Goal: Transaction & Acquisition: Purchase product/service

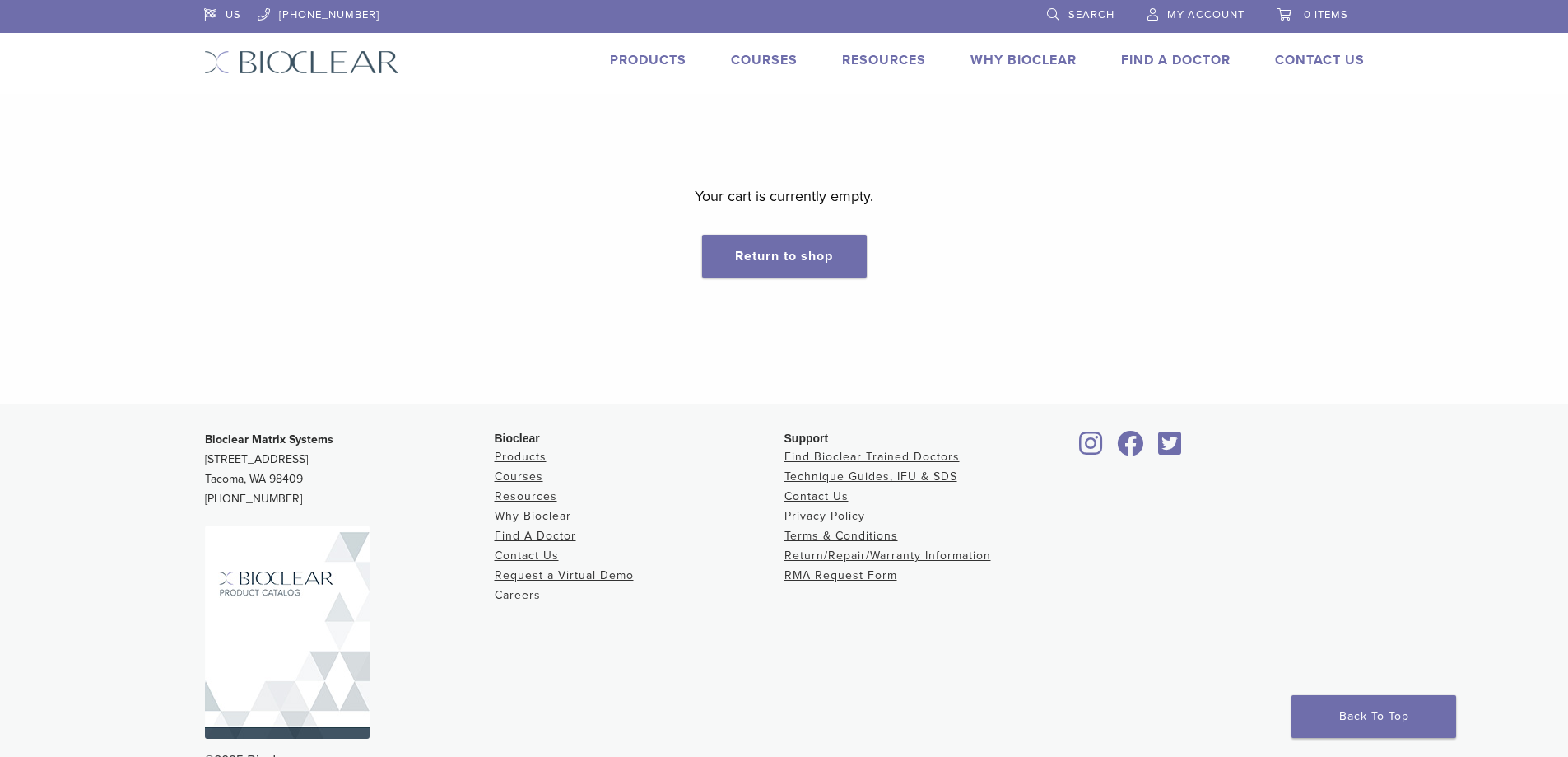
click at [643, 68] on link "Products" at bounding box center [649, 60] width 77 height 16
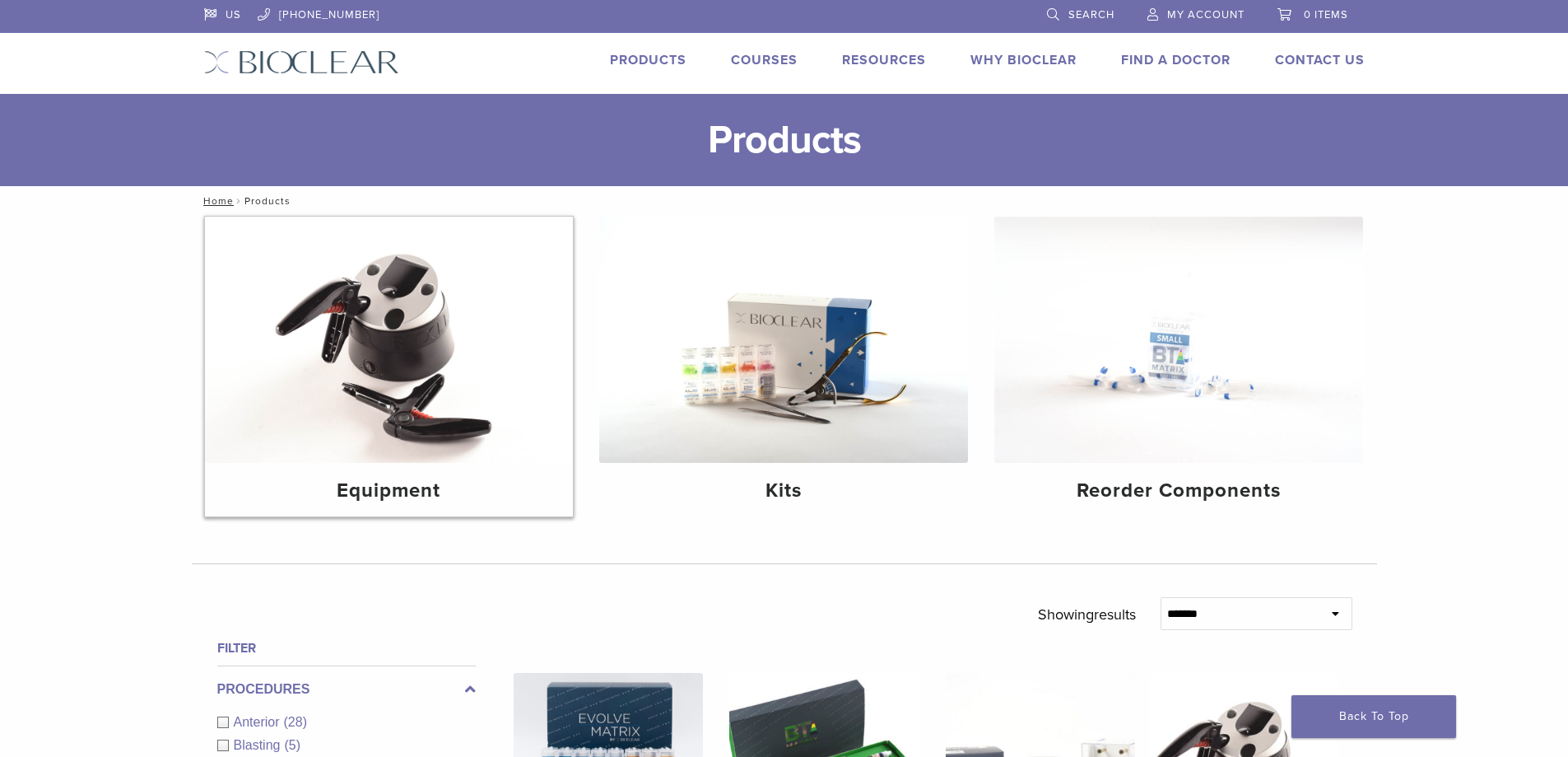
click at [291, 427] on img at bounding box center [389, 340] width 369 height 246
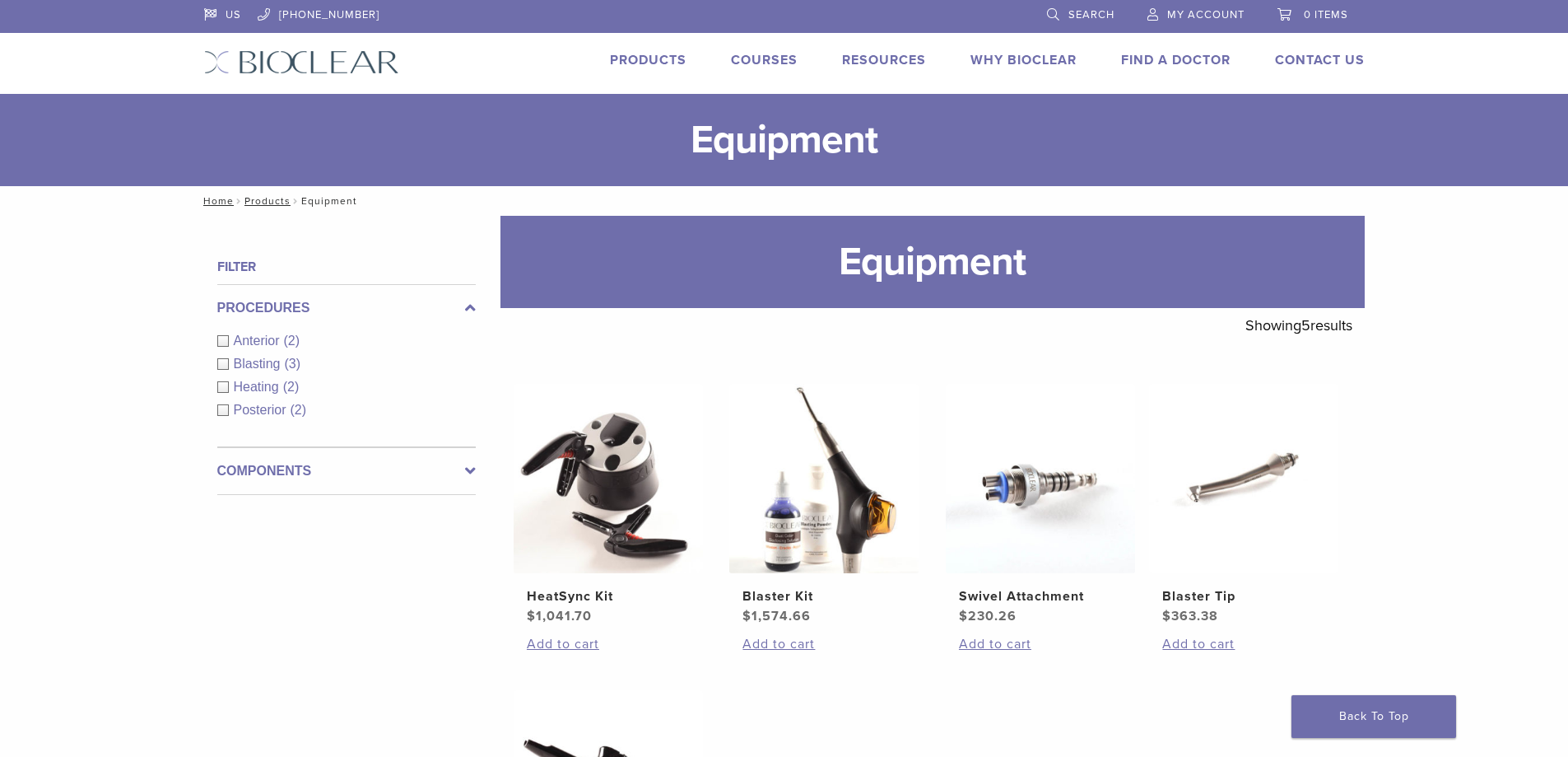
scroll to position [247, 0]
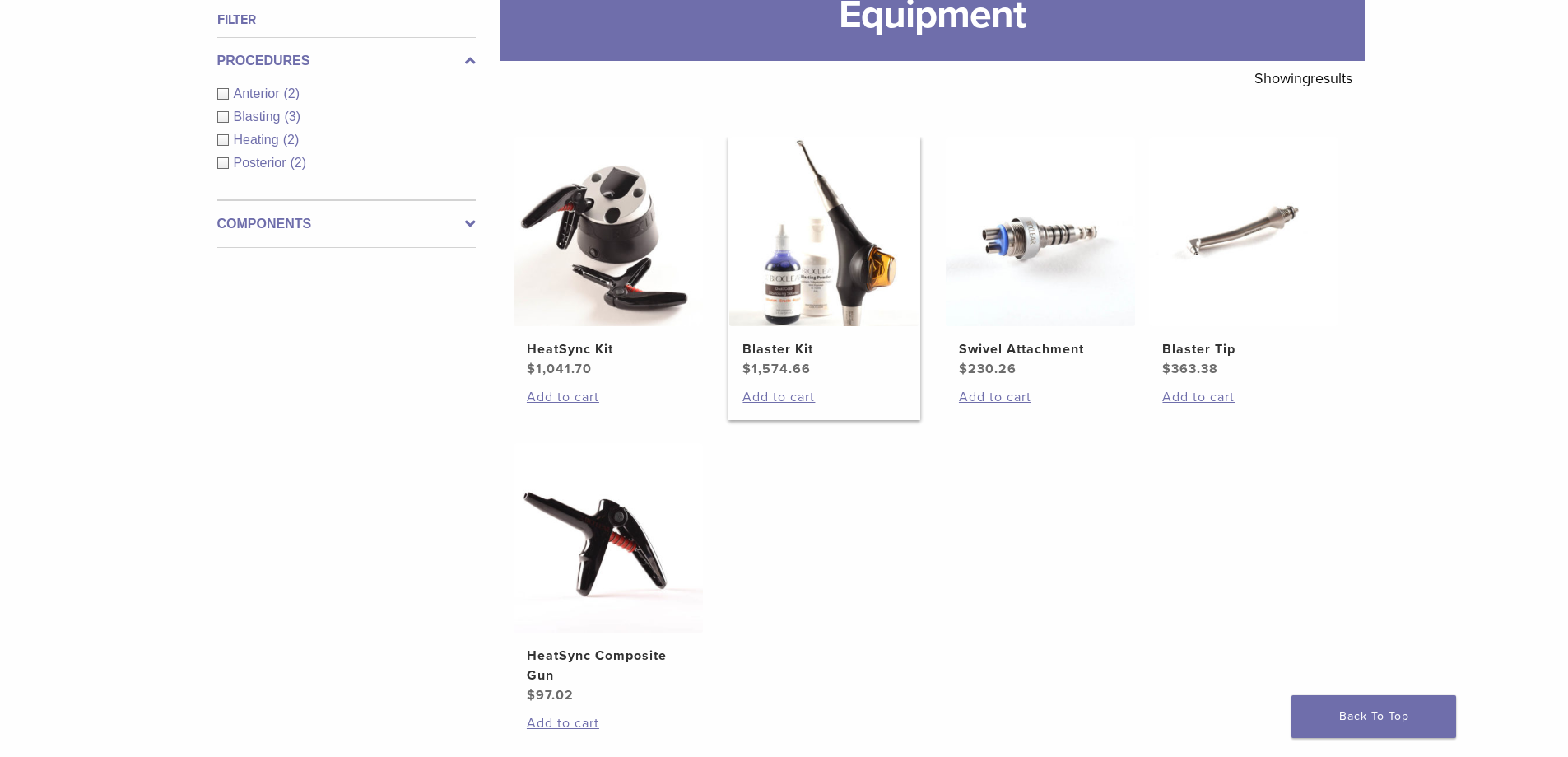
click at [826, 306] on img at bounding box center [823, 231] width 189 height 189
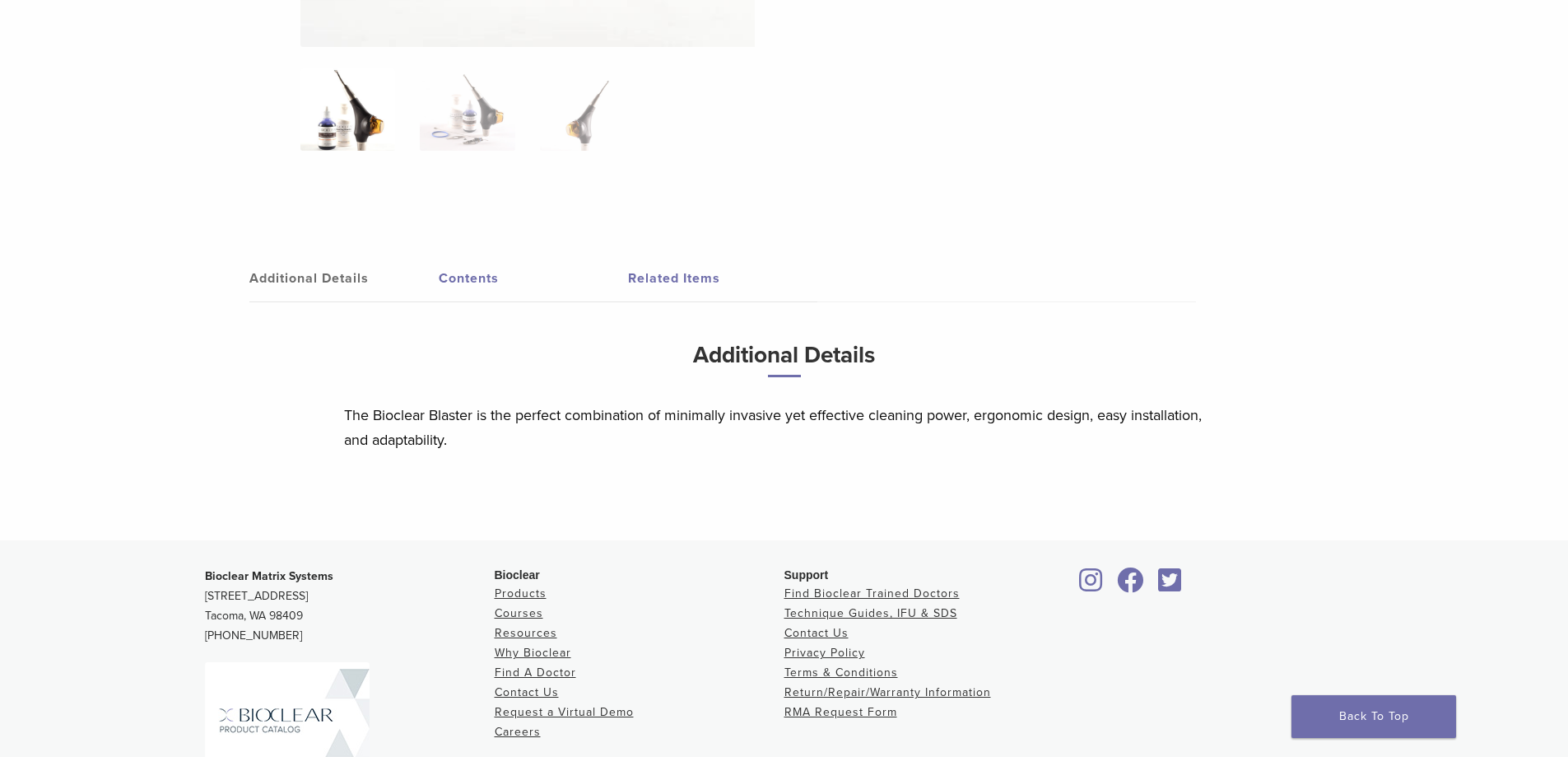
scroll to position [1071, 0]
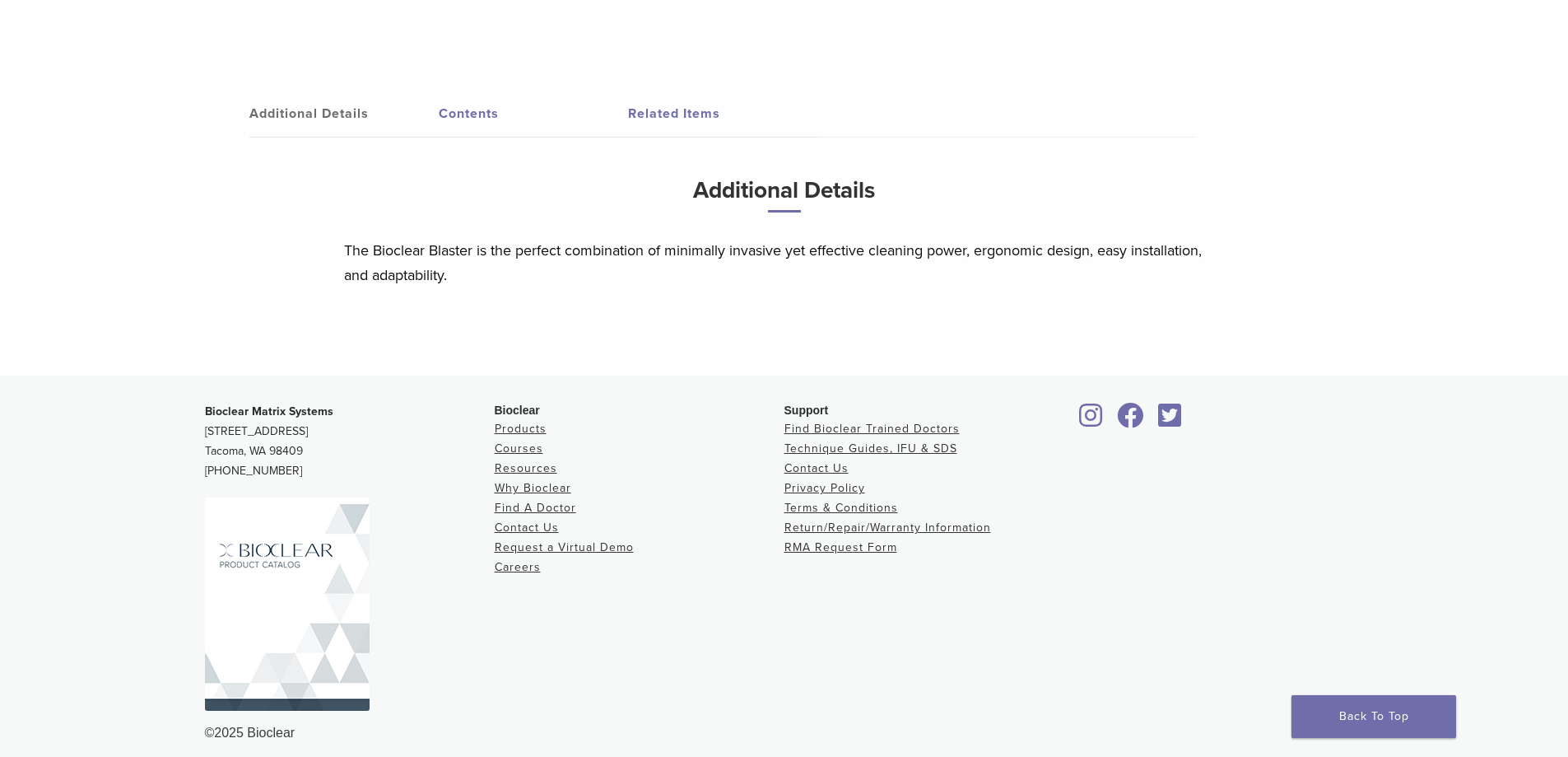
click at [439, 136] on link "Contents" at bounding box center [533, 114] width 189 height 46
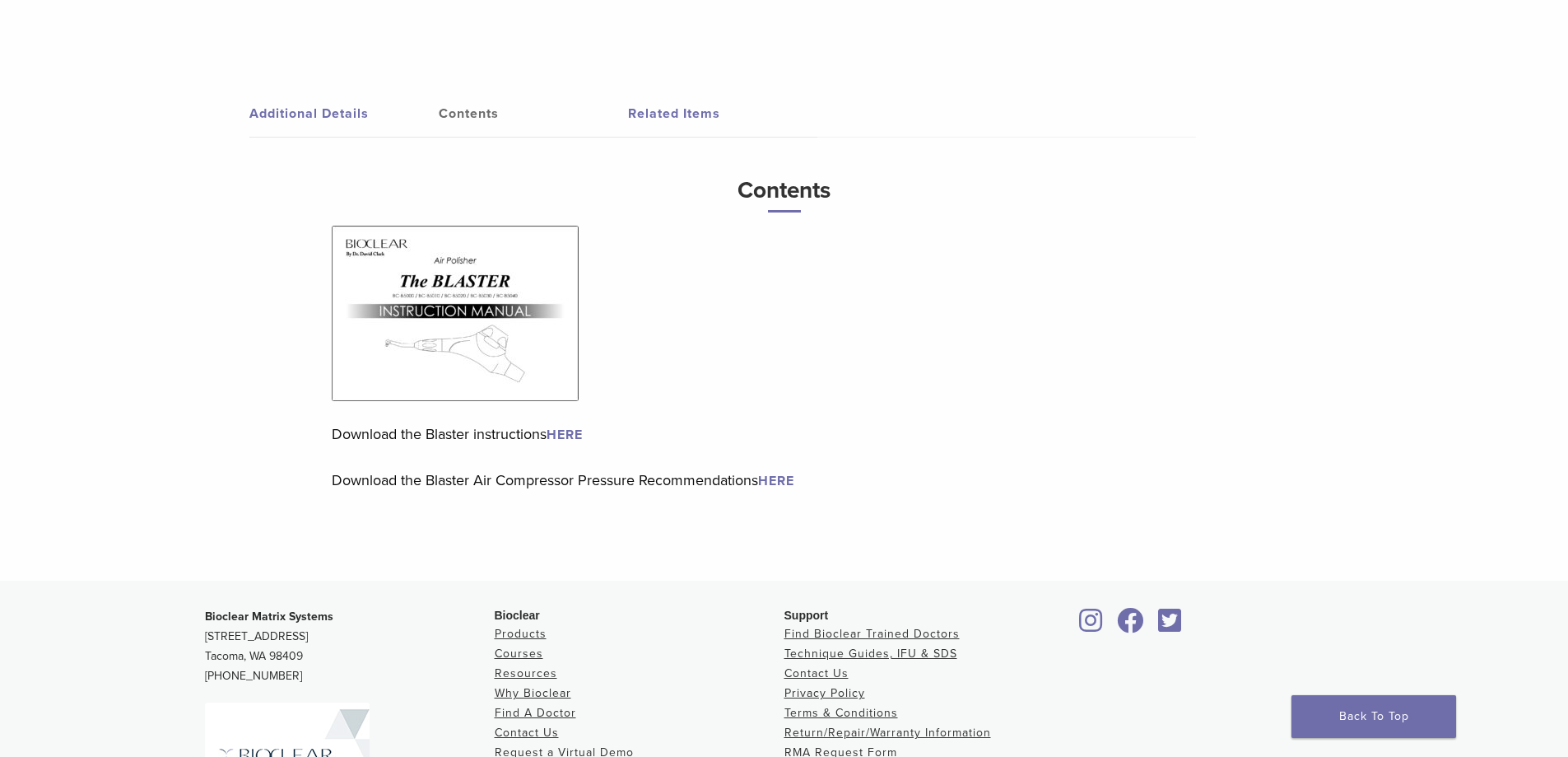
click at [426, 353] on img at bounding box center [456, 314] width 247 height 176
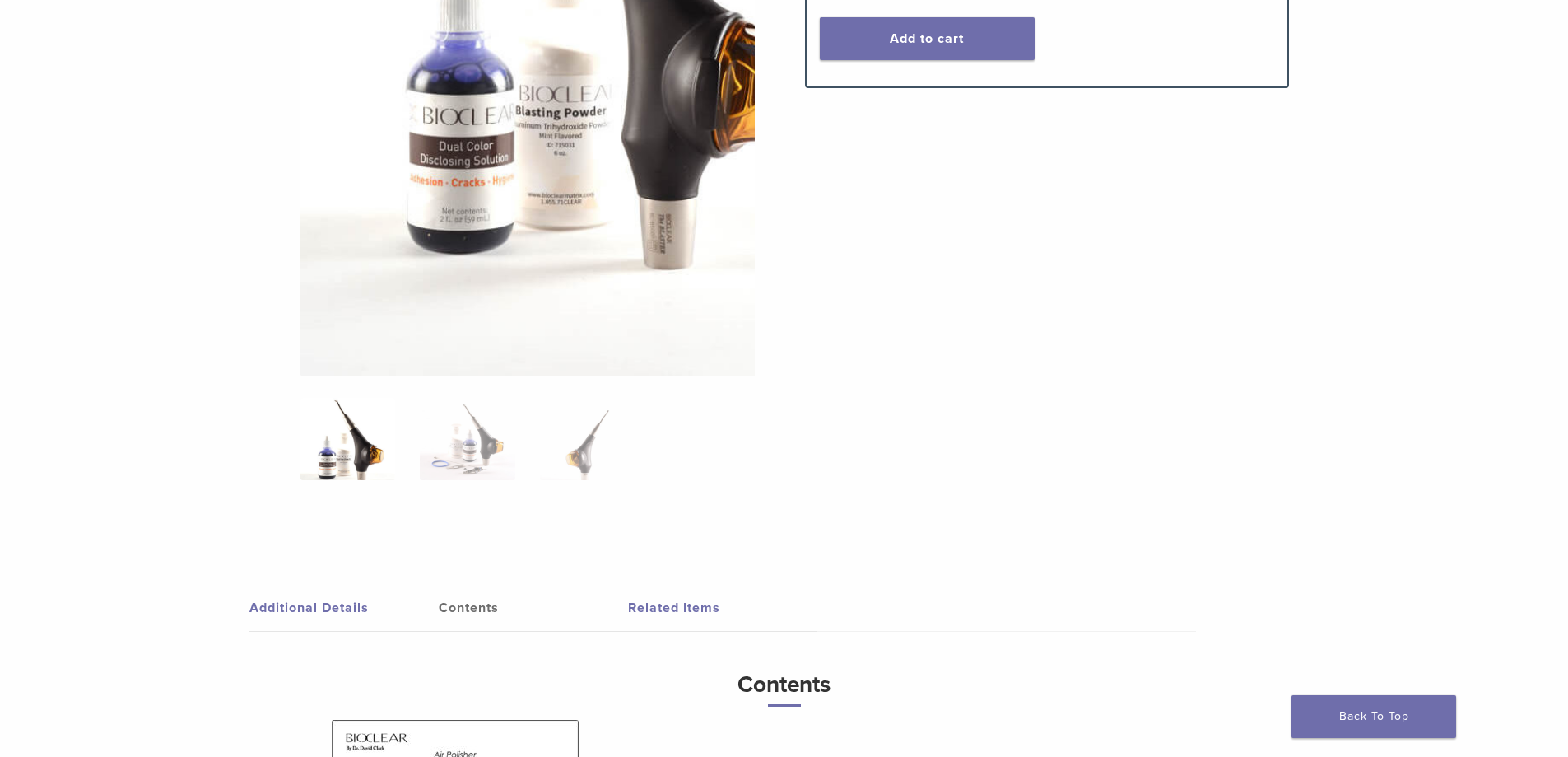
scroll to position [0, 0]
